Goal: Transaction & Acquisition: Purchase product/service

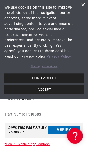
scroll to position [117, 0]
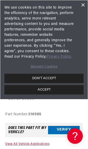
click at [60, 80] on button "DON'T ACCEPT" at bounding box center [43, 78] width 79 height 9
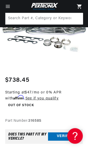
scroll to position [98, 0]
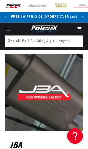
click at [9, 27] on icon "Menu" at bounding box center [7, 29] width 5 height 5
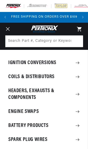
click at [19, 95] on summary "Headers, Exhausts & Components" at bounding box center [44, 94] width 88 height 20
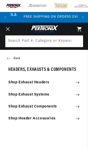
scroll to position [0, 67]
click at [80, 84] on summary "Shop Exhaust Headers" at bounding box center [44, 82] width 88 height 11
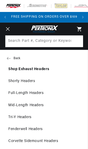
click at [32, 106] on link "Mid-Length Headers" at bounding box center [44, 105] width 88 height 11
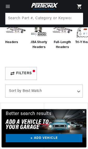
scroll to position [71, 0]
click at [15, 70] on div "Filters" at bounding box center [21, 73] width 32 height 13
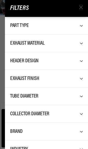
scroll to position [0, 67]
click at [79, 63] on div "Header Design" at bounding box center [46, 60] width 73 height 7
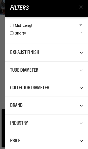
click at [80, 108] on div "Close dialog FIND THE RIGHT PARTS Take our quick quiz using the button below, a…" at bounding box center [44, 74] width 88 height 149
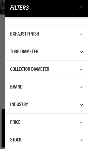
scroll to position [76, 0]
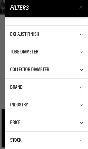
click at [80, 88] on icon at bounding box center [83, 87] width 7 height 7
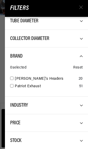
scroll to position [0, 67]
click at [81, 106] on icon at bounding box center [83, 105] width 7 height 7
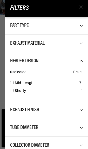
scroll to position [0, 0]
click at [16, 25] on span "Part Type" at bounding box center [19, 25] width 18 height 5
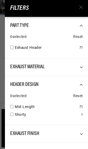
click at [81, 9] on icon at bounding box center [81, 7] width 4 height 4
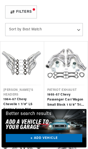
click at [59, 142] on link "+ ADD VEHICLE" at bounding box center [44, 138] width 77 height 8
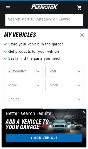
scroll to position [25, 0]
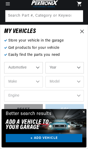
click at [74, 69] on select "Year 2026 2025 2024 2023 2022 2021 2020 2019 2018 2017 2016 2015 2014 2013 2012…" at bounding box center [64, 67] width 39 height 11
select select "1969"
click at [11, 83] on select "Make Alfa Romeo American Motors Aston Martin Austin Austin Healey Avanti BMW Bu…" at bounding box center [23, 81] width 39 height 11
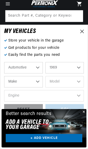
scroll to position [0, 0]
select select "Ford"
click at [73, 81] on select "Model Bronco Country Sedan Country Squire Custom Custom 500 E-100 Econoline E-2…" at bounding box center [64, 81] width 39 height 11
select select "Mustang"
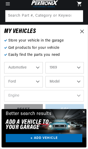
select select "Mustang"
click at [76, 96] on select "Engine 4.3L 200cid / 3.3L 250cid / 4.1L 289cid / 4.7L 302cid / 5.0L 351cid / 5.…" at bounding box center [44, 95] width 80 height 11
click at [72, 96] on select "Engine 4.3L 200cid / 3.3L 250cid / 4.1L 289cid / 4.7L 302cid / 5.0L 351cid / 5.…" at bounding box center [44, 95] width 80 height 11
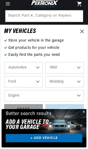
select select "351W"
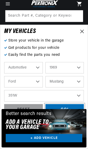
click at [72, 107] on div "GO!" at bounding box center [64, 110] width 39 height 12
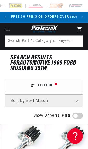
scroll to position [0, 45]
click at [36, 7] on img at bounding box center [36, 6] width 16 height 6
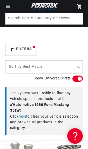
scroll to position [243, 0]
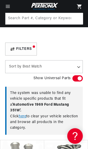
click at [14, 47] on div "Filters" at bounding box center [21, 49] width 32 height 13
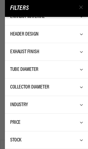
scroll to position [27, 0]
click at [78, 140] on div "Stock" at bounding box center [46, 140] width 73 height 7
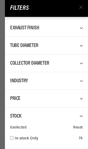
scroll to position [50, 0]
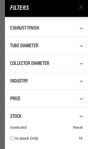
click at [80, 9] on icon at bounding box center [81, 7] width 4 height 4
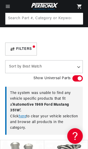
scroll to position [0, 67]
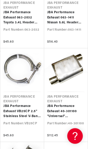
scroll to position [2468, 0]
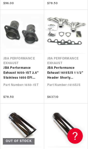
scroll to position [0, 67]
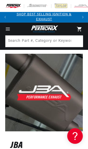
click at [8, 28] on icon "Menu" at bounding box center [8, 28] width 4 height 0
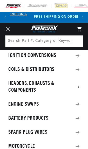
scroll to position [0, 67]
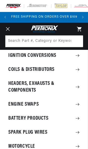
click at [14, 85] on summary "Headers, Exhausts & Components" at bounding box center [44, 87] width 88 height 20
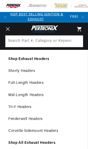
scroll to position [0, 0]
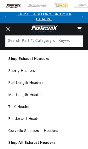
click at [18, 95] on link "Mid-Length Headers" at bounding box center [44, 95] width 88 height 11
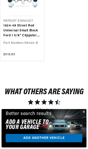
scroll to position [0, 67]
